Goal: Check status

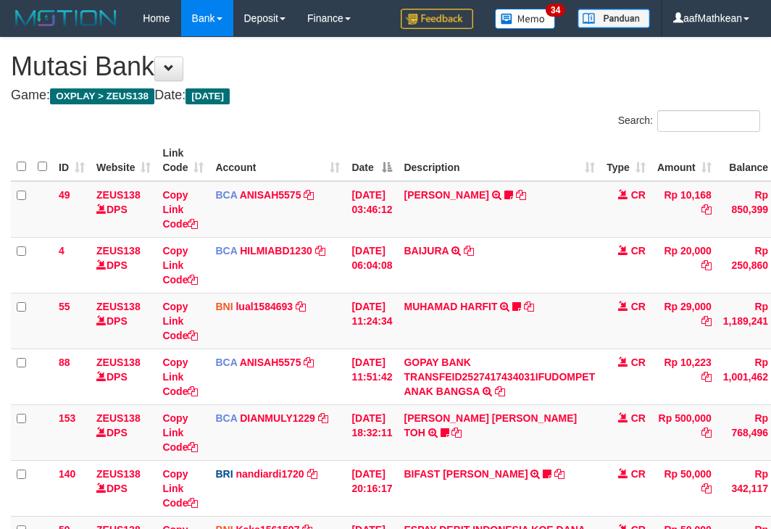
scroll to position [359, 99]
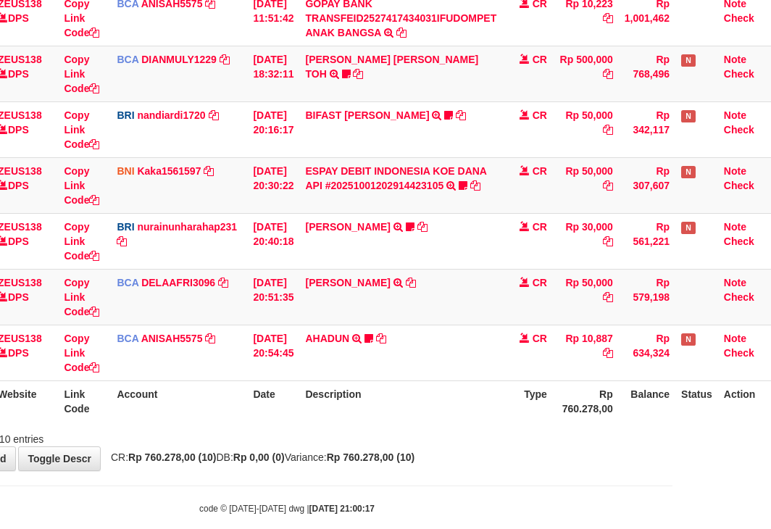
click at [413, 423] on div "ID Website Link Code Account Date Description Type Amount Balance Status Action…" at bounding box center [286, 102] width 771 height 650
click at [673, 431] on html "Toggle navigation Home Bank Account List Load By Website Group [OXPLAY] ZEUS138…" at bounding box center [286, 96] width 771 height 911
click at [320, 434] on div "Showing 1 to 10 of 10 entries" at bounding box center [286, 436] width 771 height 20
click at [330, 446] on div "**********" at bounding box center [286, 75] width 771 height 792
click at [384, 444] on div "Showing 1 to 10 of 10 entries" at bounding box center [286, 436] width 771 height 20
